Goal: Find specific page/section: Find specific page/section

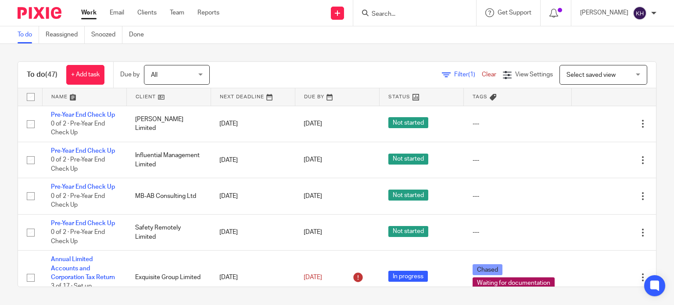
click at [409, 17] on input "Search" at bounding box center [410, 15] width 79 height 8
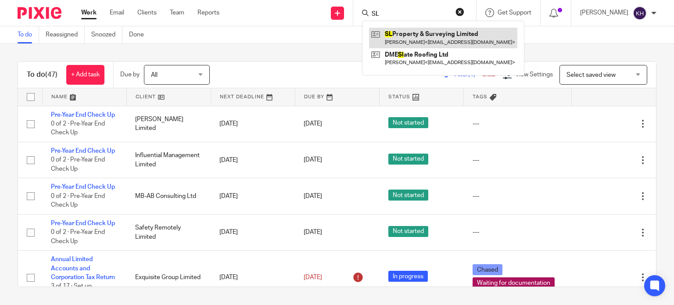
type input "SL"
click at [425, 29] on link at bounding box center [443, 38] width 148 height 20
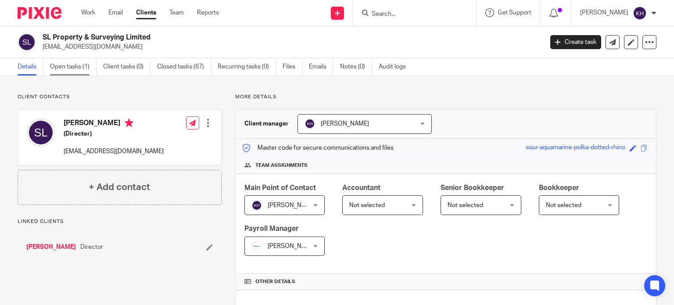
click at [81, 65] on link "Open tasks (1)" at bounding box center [73, 66] width 47 height 17
click at [73, 66] on link "Open tasks (1)" at bounding box center [73, 66] width 47 height 17
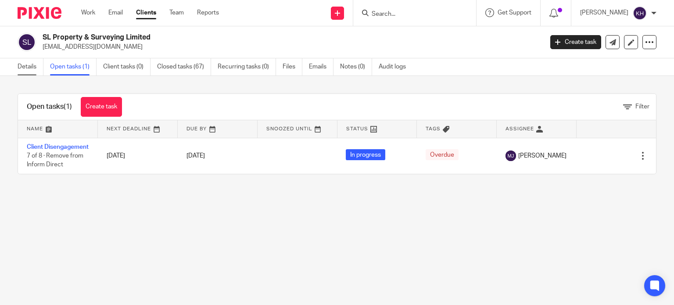
click at [26, 65] on link "Details" at bounding box center [31, 66] width 26 height 17
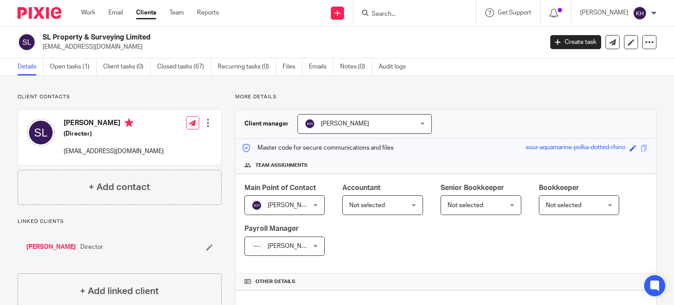
click at [255, 43] on p "sarahkslaing@gmail.com" at bounding box center [290, 47] width 495 height 9
click at [222, 29] on div "SL Property & Surveying Limited sarahkslaing@gmail.com Create task Update from …" at bounding box center [337, 42] width 674 height 32
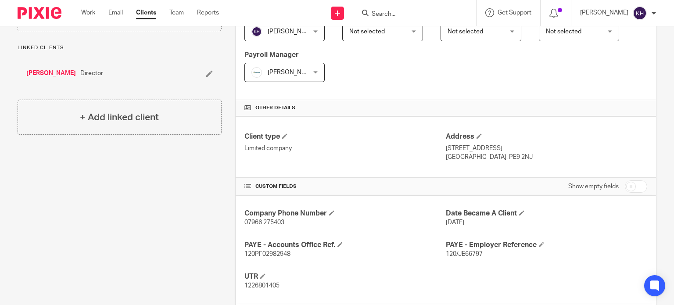
scroll to position [176, 0]
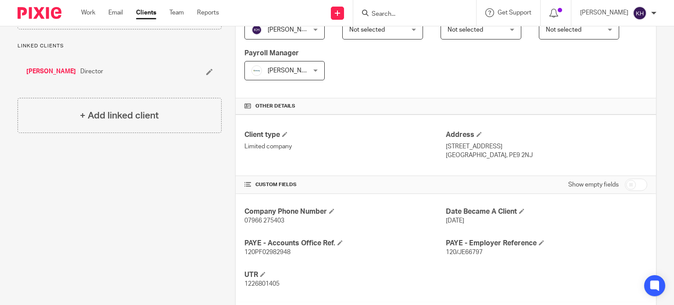
click at [449, 81] on div "Main Point of Contact Kerry Hall Kerry Hall Not selected Aimee Tamburrini Emma …" at bounding box center [446, 48] width 420 height 101
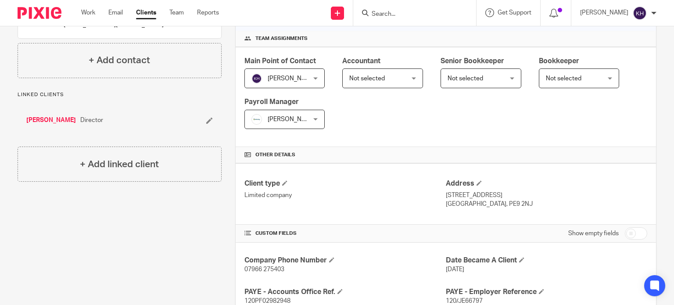
scroll to position [0, 0]
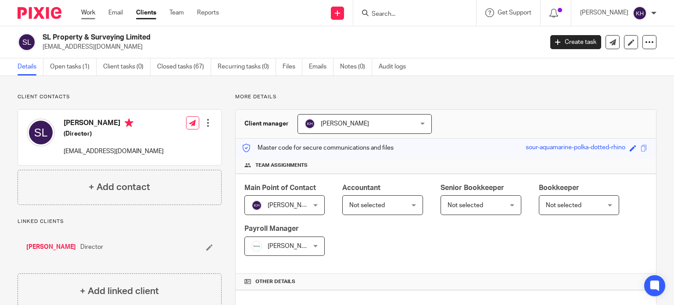
click at [90, 12] on link "Work" at bounding box center [88, 12] width 14 height 9
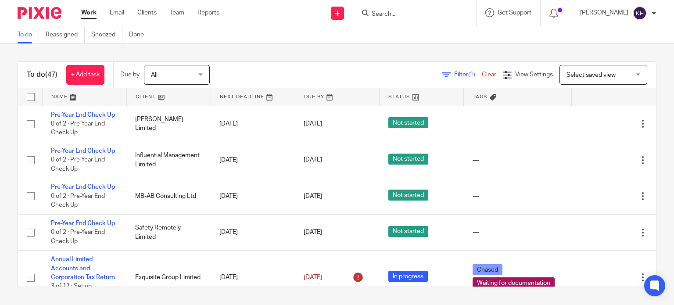
click at [293, 49] on div "To do (47) + Add task Due by All All [DATE] [DATE] This week Next week This mon…" at bounding box center [337, 174] width 674 height 261
click at [302, 66] on div "Filter (1) Clear View Settings View Settings (1) Filters Clear Save Manage save…" at bounding box center [440, 75] width 431 height 20
click at [249, 72] on div "Filter (1) Clear View Settings View Settings (1) Filters Clear Save Manage save…" at bounding box center [440, 75] width 431 height 20
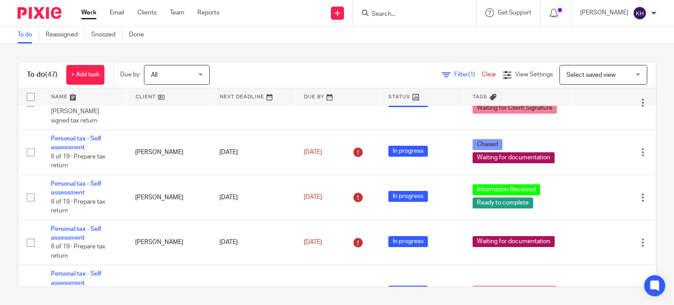
scroll to position [878, 0]
